Goal: Find specific page/section: Find specific page/section

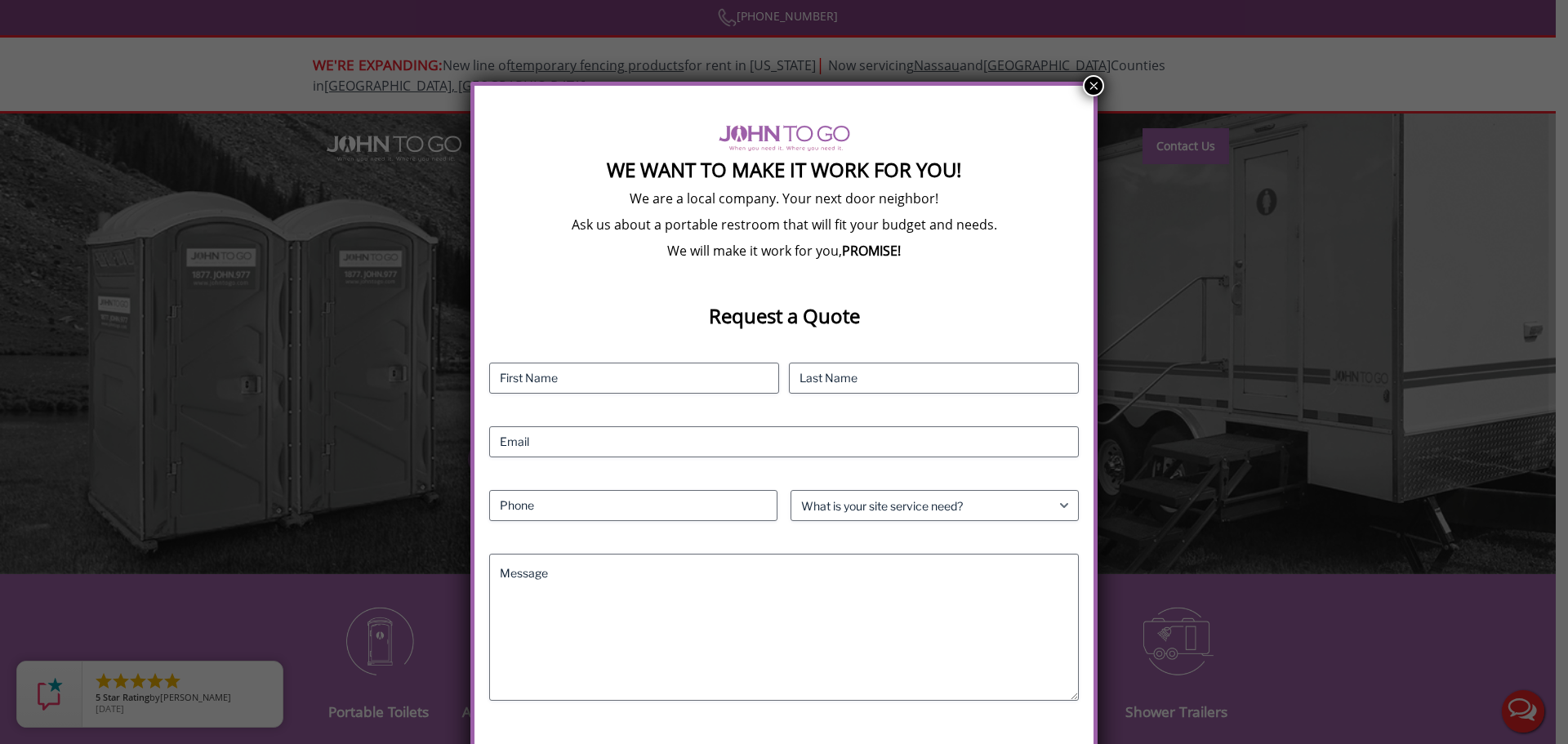
click at [1089, 91] on button "×" at bounding box center [1093, 85] width 21 height 21
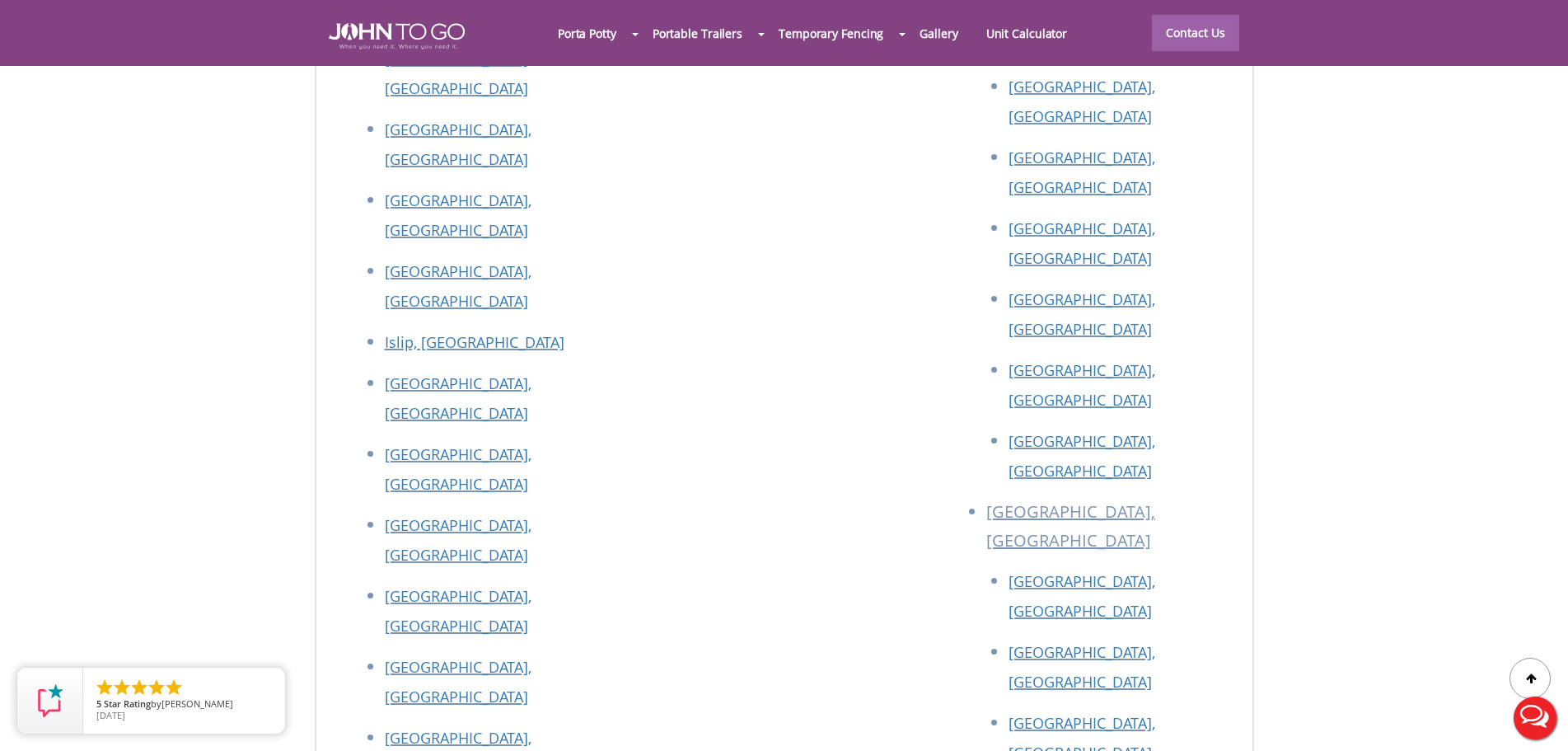
scroll to position [7442, 0]
